Goal: Information Seeking & Learning: Learn about a topic

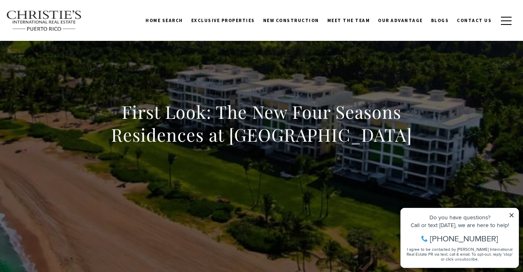
scroll to position [42, 0]
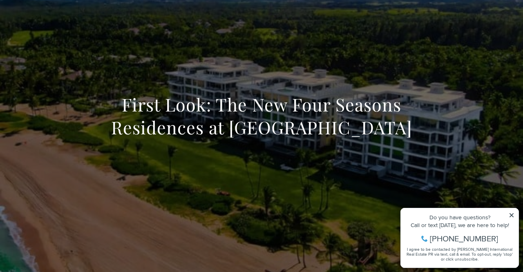
click at [512, 214] on icon at bounding box center [512, 216] width 6 height 6
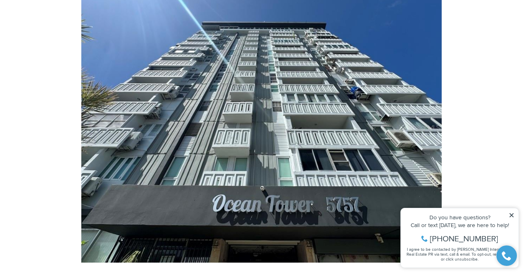
scroll to position [3879, 0]
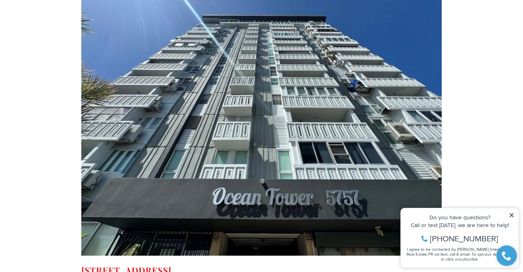
click at [215, 130] on img at bounding box center [261, 120] width 361 height 271
click at [172, 265] on strong "[STREET_ADDRESS]" at bounding box center [126, 270] width 90 height 11
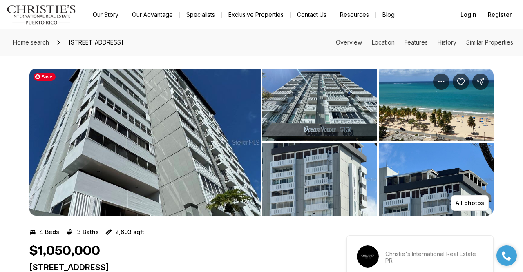
click at [193, 141] on img "View image gallery" at bounding box center [144, 142] width 231 height 147
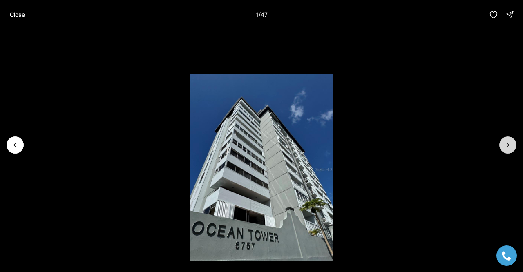
click at [512, 147] on icon "Next slide" at bounding box center [508, 145] width 8 height 8
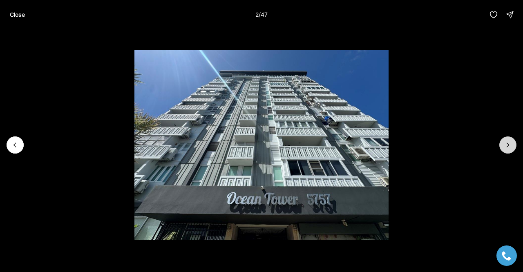
click at [512, 147] on icon "Next slide" at bounding box center [508, 145] width 8 height 8
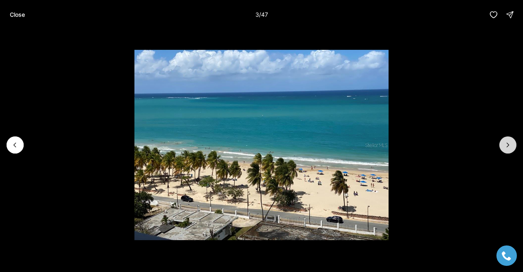
click at [512, 147] on icon "Next slide" at bounding box center [508, 145] width 8 height 8
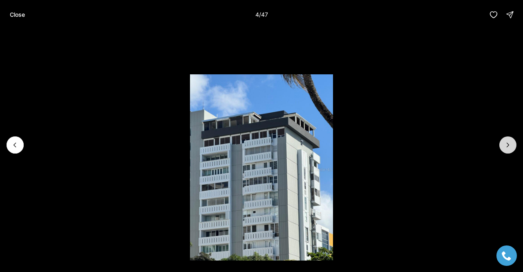
click at [512, 147] on icon "Next slide" at bounding box center [508, 145] width 8 height 8
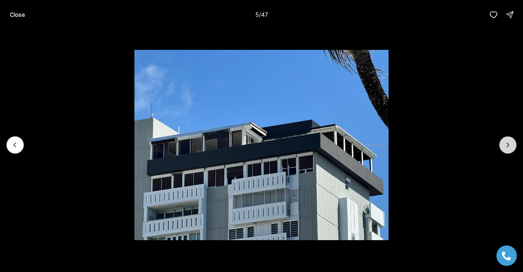
click at [512, 147] on icon "Next slide" at bounding box center [508, 145] width 8 height 8
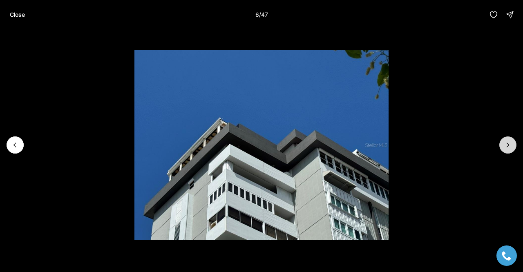
click at [512, 147] on icon "Next slide" at bounding box center [508, 145] width 8 height 8
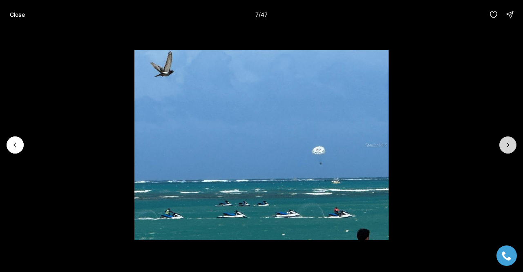
click at [512, 147] on icon "Next slide" at bounding box center [508, 145] width 8 height 8
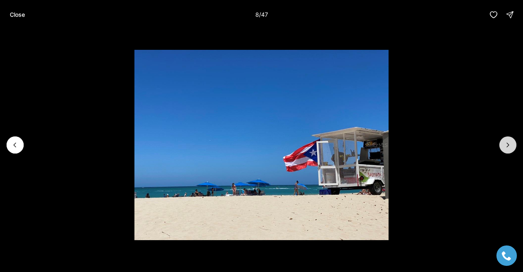
click at [512, 147] on icon "Next slide" at bounding box center [508, 145] width 8 height 8
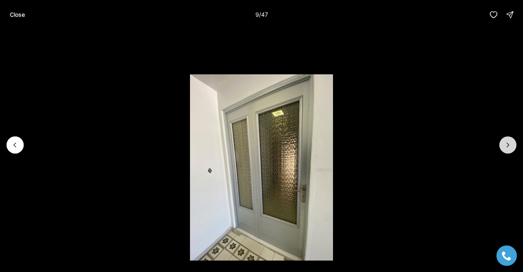
click at [512, 147] on icon "Next slide" at bounding box center [508, 145] width 8 height 8
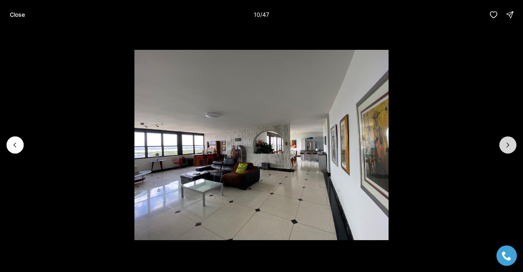
click at [512, 147] on icon "Next slide" at bounding box center [508, 145] width 8 height 8
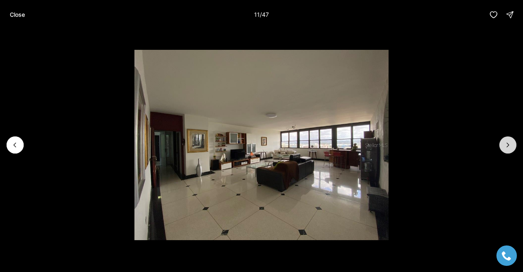
click at [512, 147] on icon "Next slide" at bounding box center [508, 145] width 8 height 8
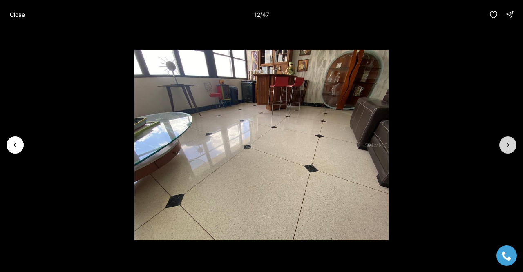
click at [512, 147] on icon "Next slide" at bounding box center [508, 145] width 8 height 8
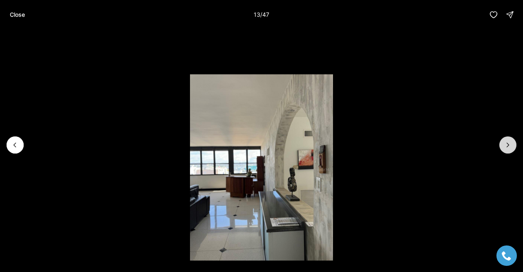
click at [512, 147] on icon "Next slide" at bounding box center [508, 145] width 8 height 8
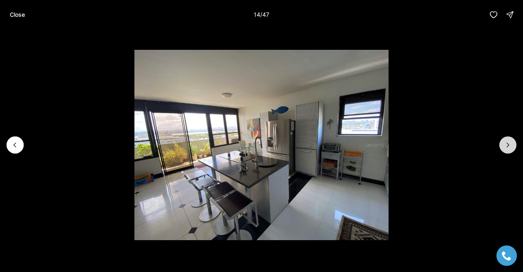
click at [512, 147] on icon "Next slide" at bounding box center [508, 145] width 8 height 8
